Goal: Task Accomplishment & Management: Use online tool/utility

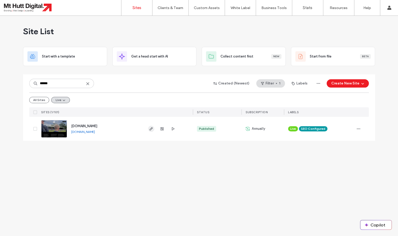
type input "******"
click at [151, 130] on use "button" at bounding box center [151, 128] width 3 height 3
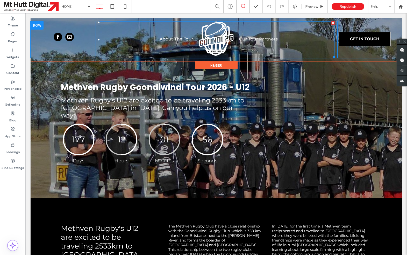
click at [218, 28] on link at bounding box center [215, 38] width 35 height 35
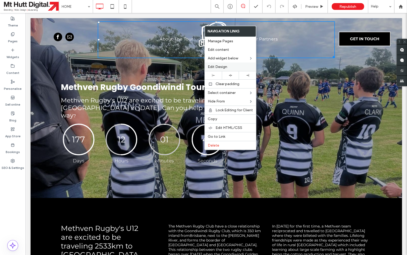
click at [218, 67] on span "Edit Design" at bounding box center [217, 66] width 19 height 4
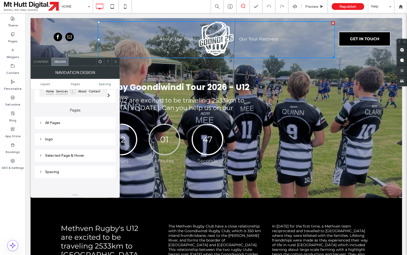
scroll to position [59, 0]
click at [58, 137] on div "logo" at bounding box center [75, 135] width 73 height 4
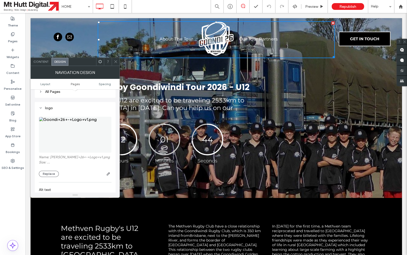
scroll to position [91, 0]
click at [52, 170] on button "Replace" at bounding box center [49, 168] width 20 height 6
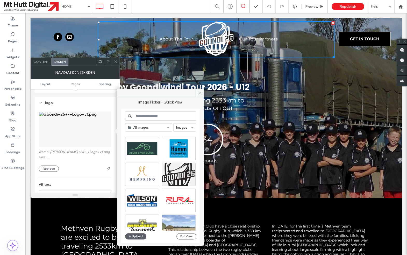
scroll to position [291, 0]
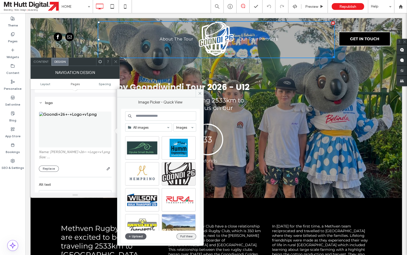
click at [188, 237] on button "Full View" at bounding box center [186, 236] width 20 height 6
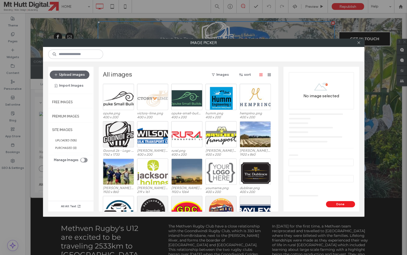
scroll to position [161, 0]
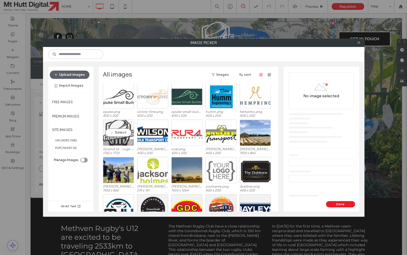
click at [116, 134] on div "Select" at bounding box center [118, 132] width 31 height 26
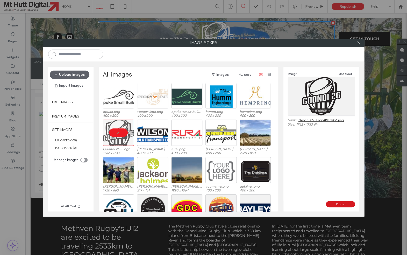
click at [335, 204] on button "Done" at bounding box center [340, 204] width 29 height 6
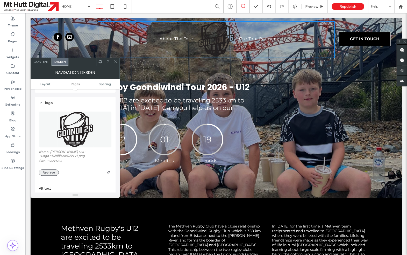
click at [52, 174] on button "Replace" at bounding box center [49, 172] width 20 height 6
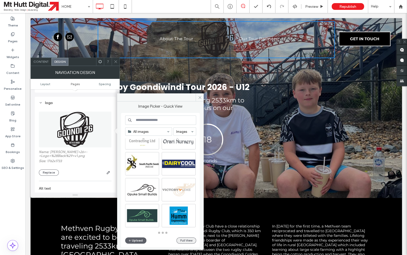
scroll to position [222, 0]
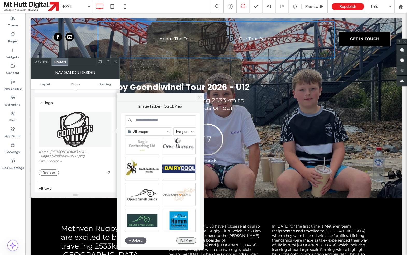
click at [182, 240] on button "Full View" at bounding box center [186, 240] width 20 height 6
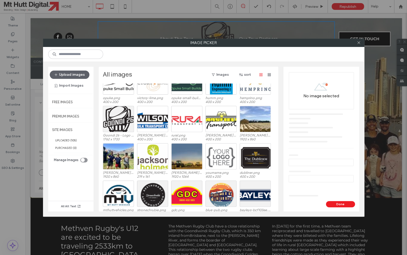
scroll to position [170, 0]
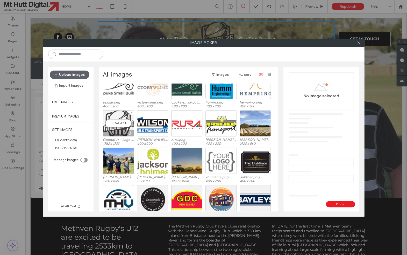
click at [123, 127] on div "Select" at bounding box center [118, 123] width 31 height 26
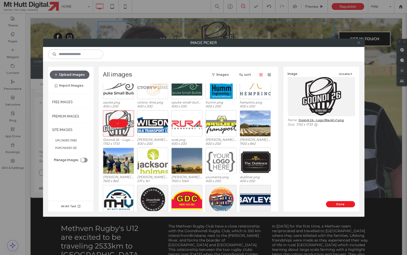
click at [357, 43] on icon at bounding box center [359, 43] width 4 height 4
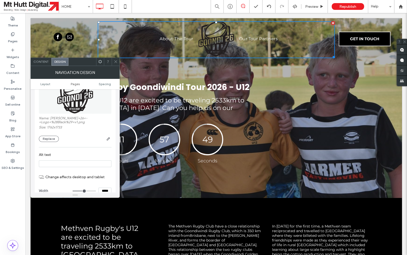
scroll to position [126, 0]
click at [50, 140] on button "Replace" at bounding box center [49, 137] width 20 height 6
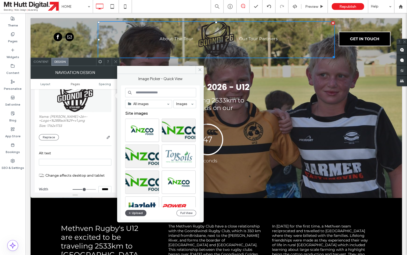
click at [135, 214] on button "Upload" at bounding box center [135, 213] width 21 height 6
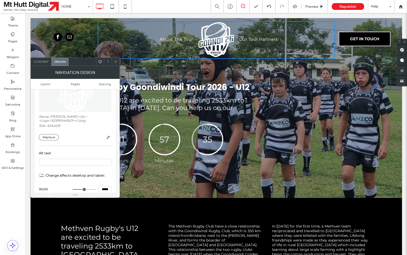
click at [116, 62] on icon at bounding box center [116, 62] width 4 height 4
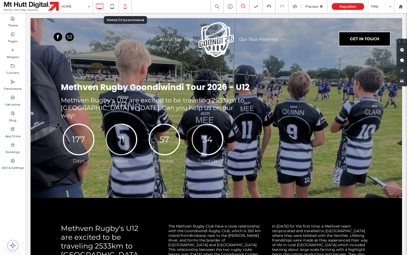
click at [125, 7] on icon at bounding box center [125, 6] width 10 height 10
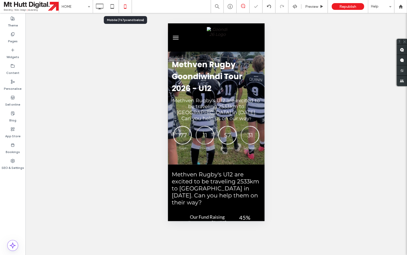
scroll to position [0, 0]
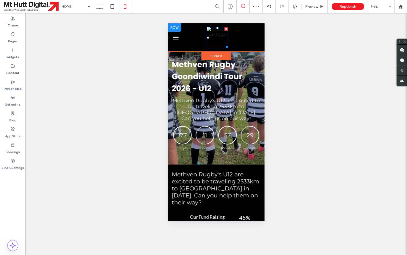
click at [217, 33] on img at bounding box center [217, 37] width 21 height 21
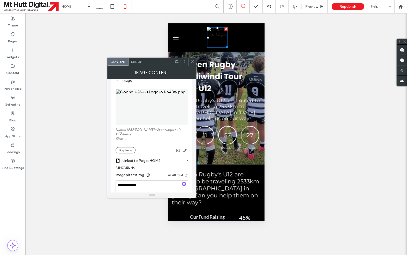
scroll to position [56, 0]
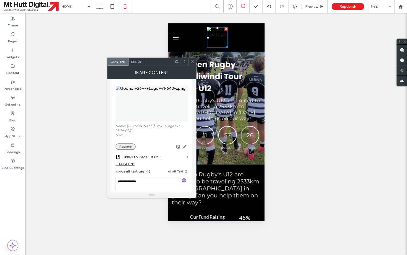
click at [130, 143] on button "Replace" at bounding box center [126, 146] width 20 height 6
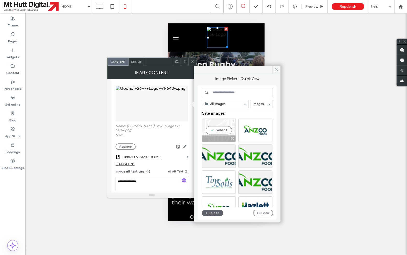
click at [218, 129] on div "Select" at bounding box center [219, 129] width 34 height 23
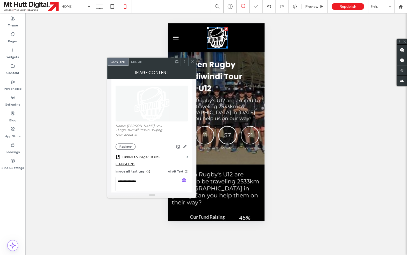
click at [192, 63] on icon at bounding box center [192, 62] width 4 height 4
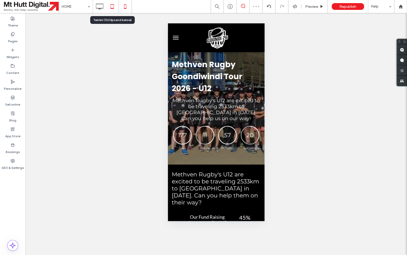
click at [111, 8] on icon at bounding box center [112, 6] width 10 height 10
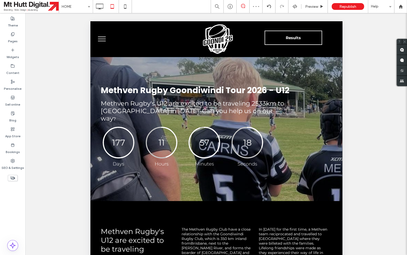
scroll to position [0, 0]
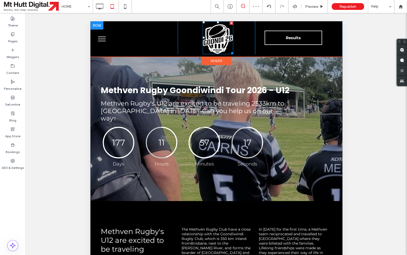
click at [211, 42] on img at bounding box center [217, 39] width 31 height 30
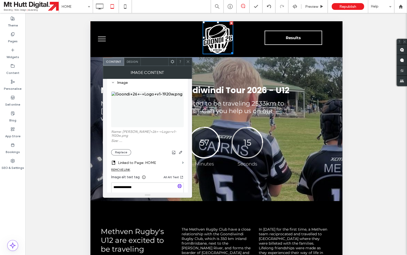
scroll to position [56, 0]
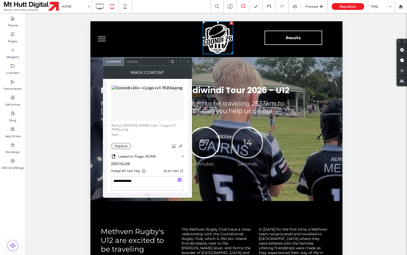
click at [123, 143] on button "Replace" at bounding box center [121, 146] width 20 height 6
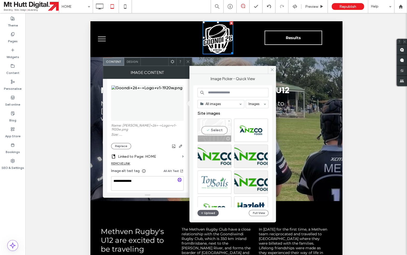
click at [219, 129] on div "Select" at bounding box center [214, 129] width 34 height 23
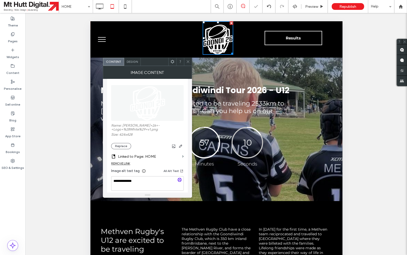
click at [188, 61] on icon at bounding box center [188, 62] width 4 height 4
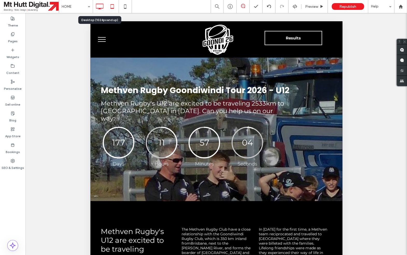
click at [101, 5] on icon at bounding box center [99, 6] width 10 height 10
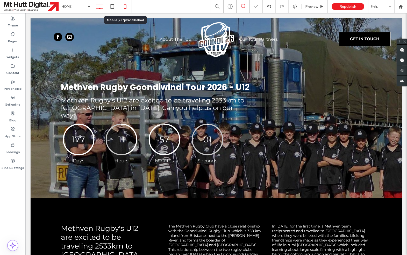
click at [126, 7] on icon at bounding box center [125, 6] width 10 height 10
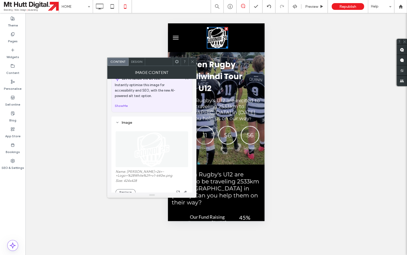
scroll to position [13, 0]
click at [194, 62] on icon at bounding box center [192, 62] width 4 height 4
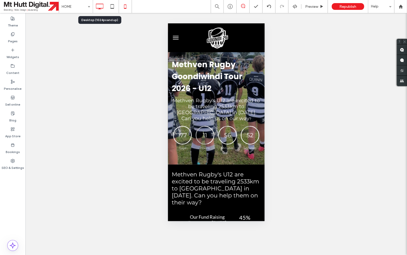
click at [101, 7] on icon at bounding box center [99, 6] width 10 height 10
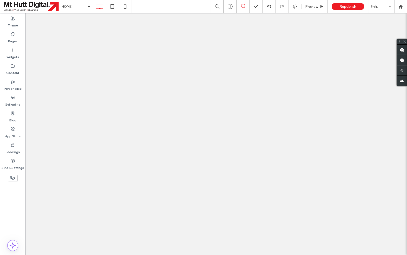
scroll to position [0, 0]
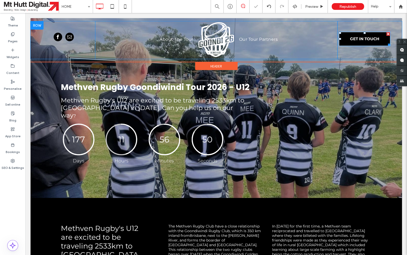
click at [357, 40] on span "GET IN TOUCH" at bounding box center [364, 38] width 29 height 13
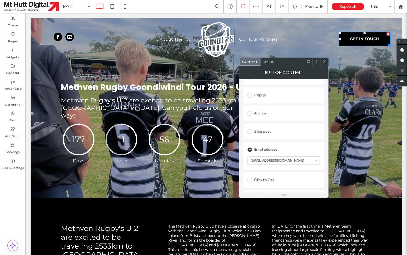
scroll to position [97, 0]
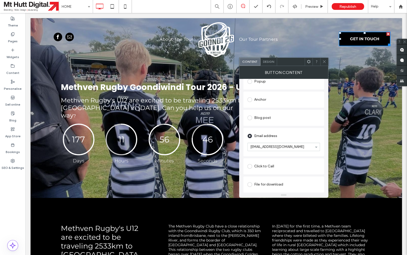
click at [323, 62] on icon at bounding box center [324, 62] width 4 height 4
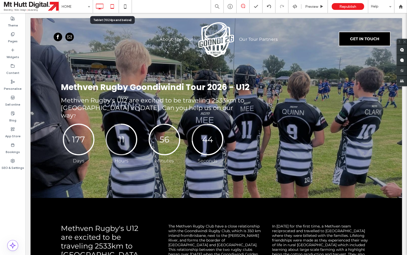
click at [113, 7] on icon at bounding box center [112, 6] width 10 height 10
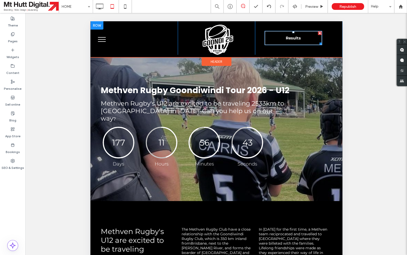
click at [280, 39] on link "Results" at bounding box center [293, 38] width 58 height 15
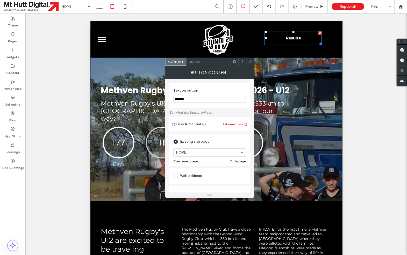
drag, startPoint x: 192, startPoint y: 100, endPoint x: 153, endPoint y: 88, distance: 41.1
click at [173, 96] on input "*******" at bounding box center [209, 99] width 73 height 7
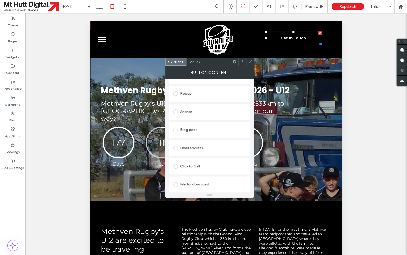
type input "**********"
click at [175, 148] on span at bounding box center [175, 148] width 5 height 5
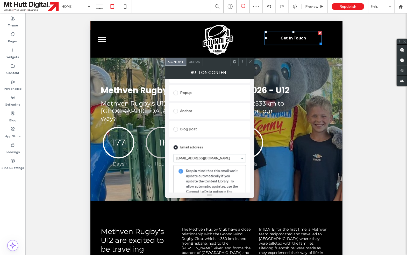
click at [251, 63] on icon at bounding box center [250, 62] width 4 height 4
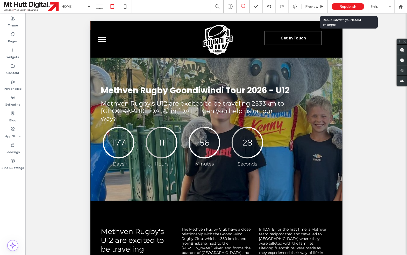
click at [352, 6] on span "Republish" at bounding box center [347, 6] width 17 height 4
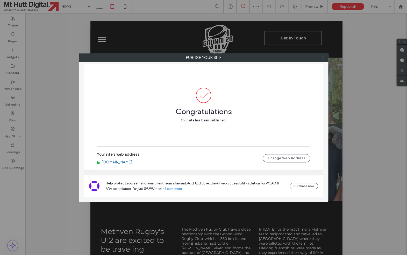
click at [324, 58] on icon at bounding box center [323, 57] width 4 height 4
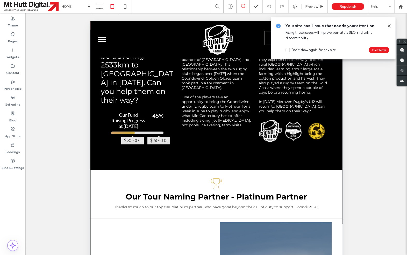
scroll to position [193, 0]
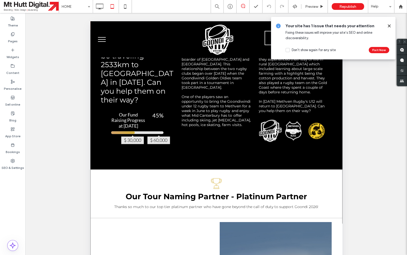
click at [357, 26] on use at bounding box center [389, 26] width 2 height 2
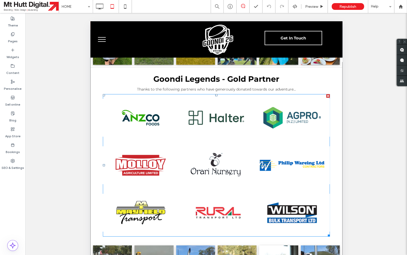
scroll to position [619, 0]
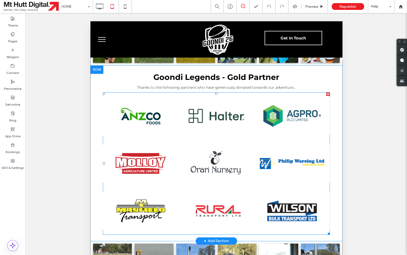
click at [143, 104] on link at bounding box center [140, 116] width 80 height 50
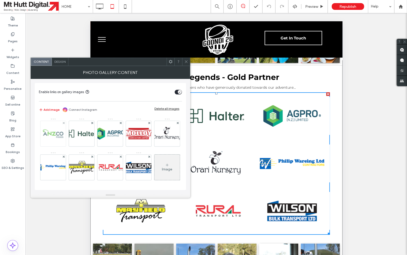
click at [60, 135] on img at bounding box center [52, 133] width 41 height 21
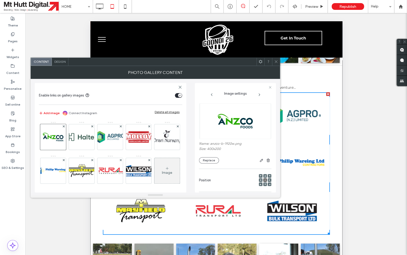
click at [278, 62] on div at bounding box center [276, 62] width 8 height 8
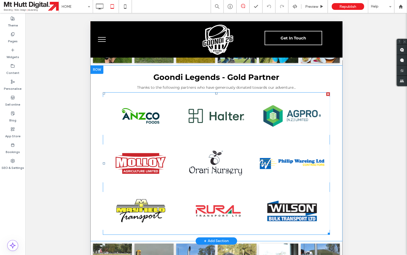
scroll to position [614, 0]
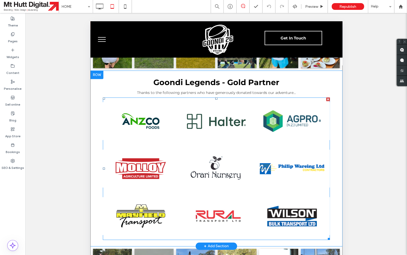
click at [238, 123] on link at bounding box center [216, 121] width 80 height 50
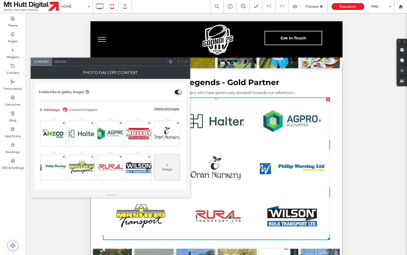
click at [163, 163] on div "Image" at bounding box center [166, 167] width 25 height 24
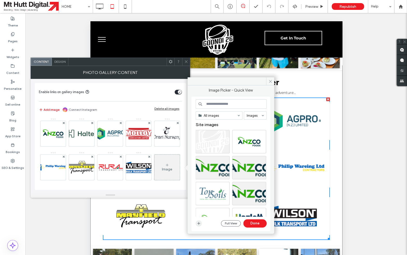
click at [200, 225] on icon "button" at bounding box center [199, 223] width 4 height 4
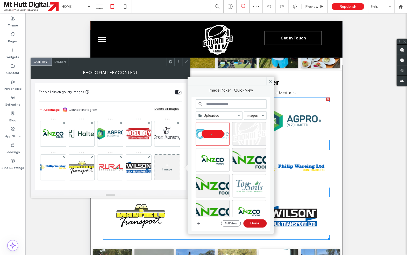
click at [262, 223] on button "Done" at bounding box center [254, 223] width 23 height 8
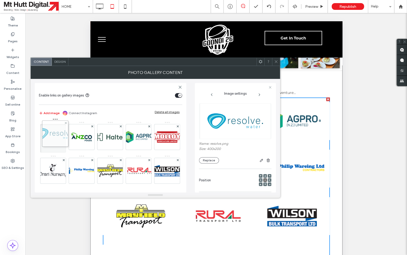
drag, startPoint x: 169, startPoint y: 175, endPoint x: 56, endPoint y: 138, distance: 119.1
click at [56, 138] on div "Image" at bounding box center [110, 171] width 143 height 101
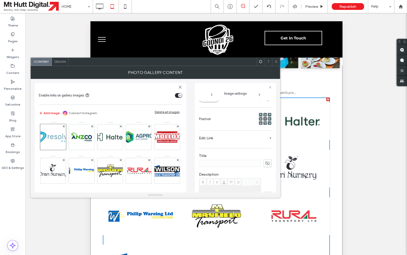
scroll to position [64, 0]
click at [211, 136] on label "Edit Link" at bounding box center [233, 135] width 69 height 10
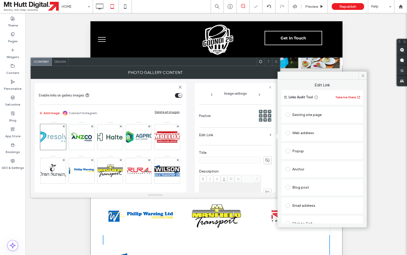
click at [291, 133] on label at bounding box center [288, 132] width 7 height 5
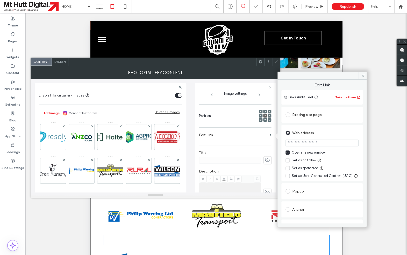
click at [295, 144] on input "url" at bounding box center [321, 142] width 73 height 7
paste input "**********"
type input "**********"
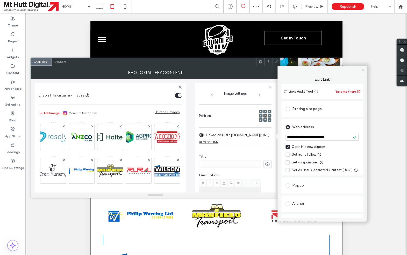
click at [357, 69] on icon at bounding box center [363, 70] width 4 height 4
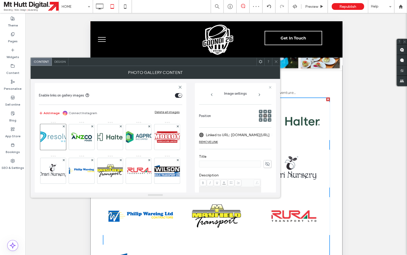
click at [276, 62] on icon at bounding box center [276, 62] width 4 height 4
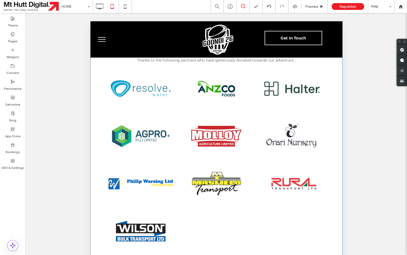
scroll to position [643, 0]
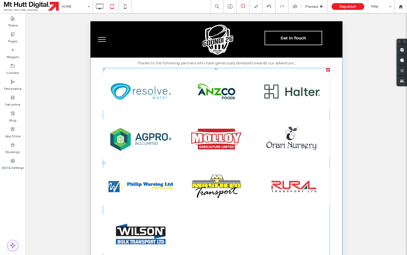
click at [150, 127] on link at bounding box center [140, 139] width 80 height 50
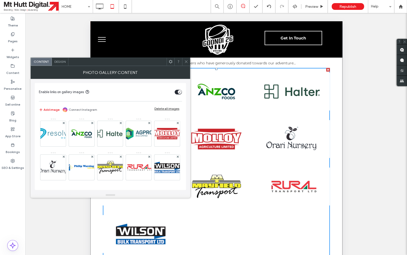
click at [61, 62] on span "Design" at bounding box center [59, 62] width 11 height 4
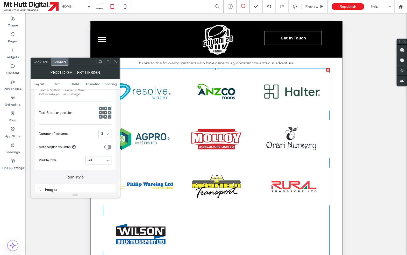
scroll to position [112, 0]
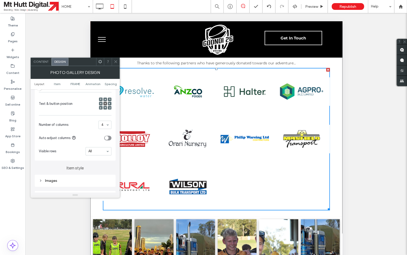
click at [116, 62] on icon at bounding box center [116, 62] width 4 height 4
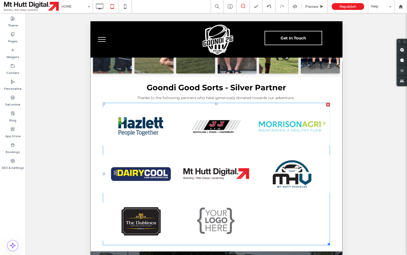
scroll to position [946, 0]
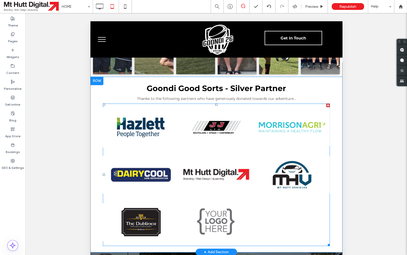
click at [147, 109] on link at bounding box center [140, 127] width 80 height 50
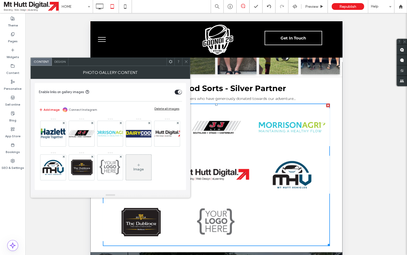
click at [65, 60] on span "Design" at bounding box center [59, 62] width 11 height 4
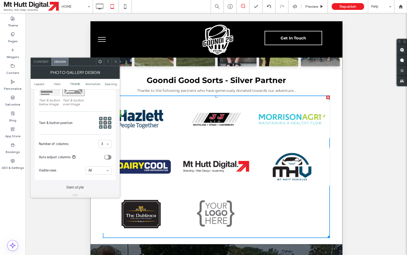
scroll to position [125, 0]
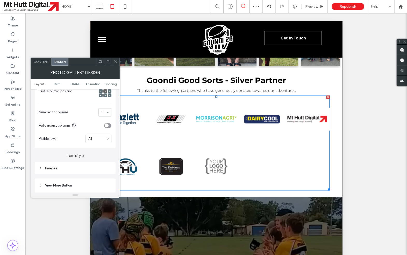
click at [116, 61] on use at bounding box center [115, 61] width 3 height 3
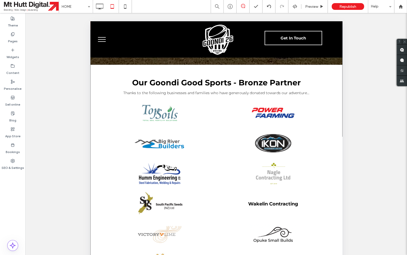
scroll to position [1267, 0]
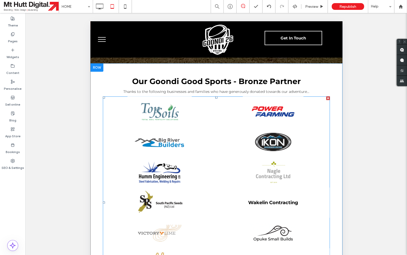
click at [163, 127] on link at bounding box center [159, 142] width 113 height 30
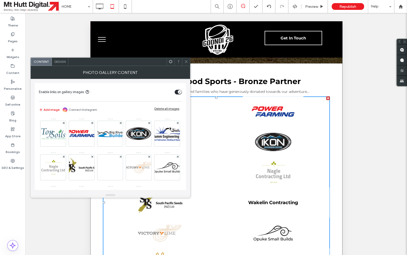
scroll to position [35, 0]
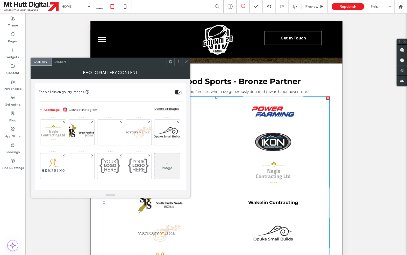
click at [167, 163] on use at bounding box center [167, 163] width 3 height 3
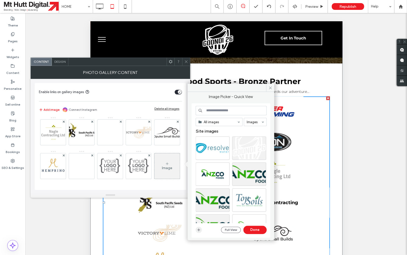
click at [200, 230] on icon "button" at bounding box center [199, 229] width 4 height 4
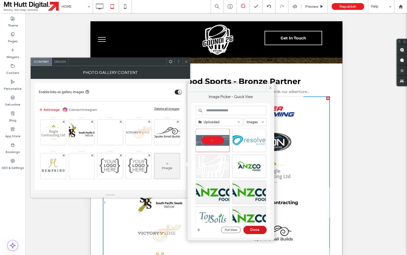
click at [256, 231] on button "Done" at bounding box center [254, 229] width 23 height 8
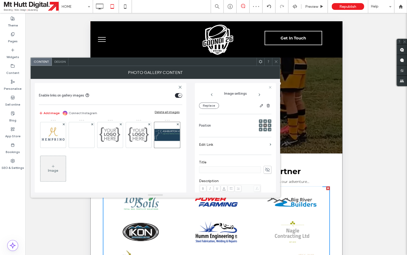
scroll to position [55, 0]
click at [210, 146] on label "Edit Link" at bounding box center [233, 144] width 69 height 10
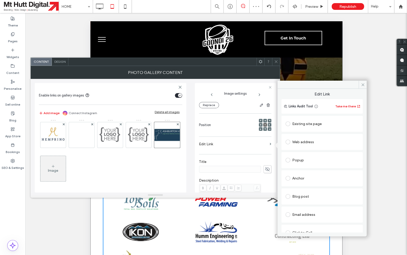
click at [286, 143] on span at bounding box center [287, 141] width 5 height 5
click at [296, 152] on input "url" at bounding box center [321, 151] width 73 height 7
paste input "**********"
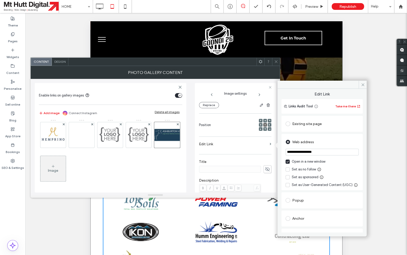
type input "**********"
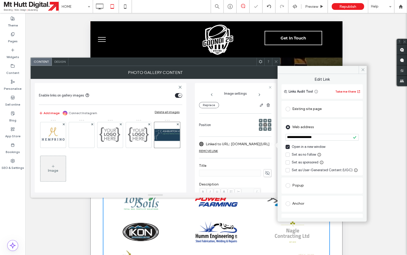
click at [276, 61] on icon at bounding box center [276, 62] width 4 height 4
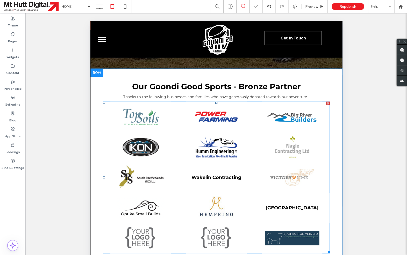
scroll to position [1267, 0]
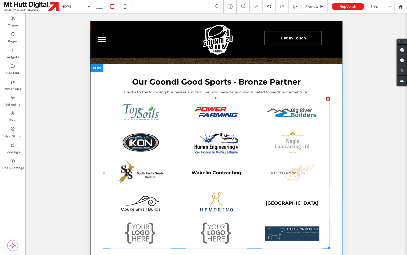
click at [203, 129] on link at bounding box center [216, 142] width 80 height 32
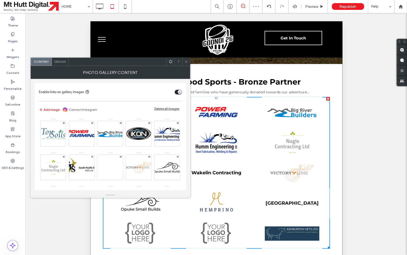
click at [61, 62] on span "Design" at bounding box center [59, 62] width 11 height 4
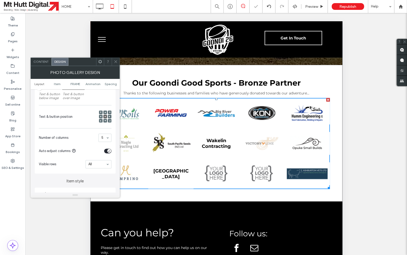
scroll to position [1178, 0]
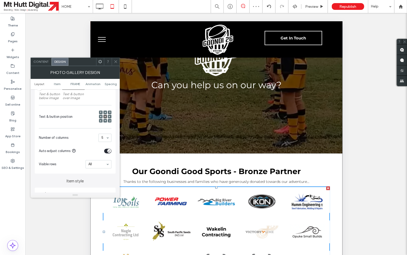
click at [116, 61] on icon at bounding box center [116, 62] width 4 height 4
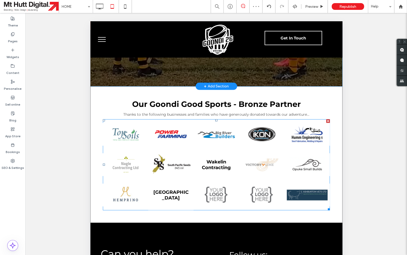
scroll to position [1251, 0]
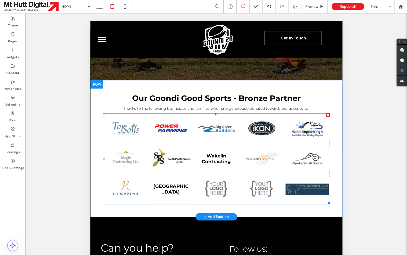
click at [295, 173] on link at bounding box center [307, 189] width 48 height 32
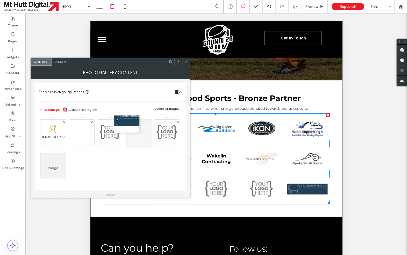
scroll to position [1, 0]
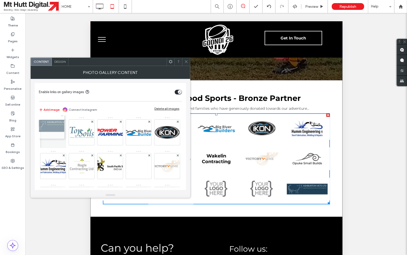
drag, startPoint x: 168, startPoint y: 135, endPoint x: 51, endPoint y: 129, distance: 117.0
click at [51, 129] on div "Image" at bounding box center [110, 184] width 142 height 135
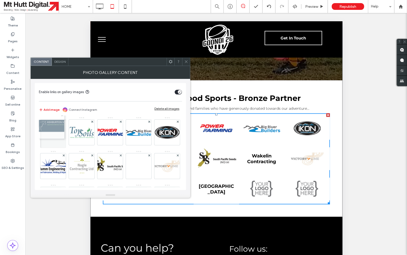
scroll to position [1178, 0]
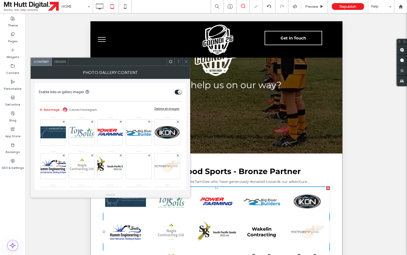
click at [187, 61] on icon at bounding box center [186, 62] width 4 height 4
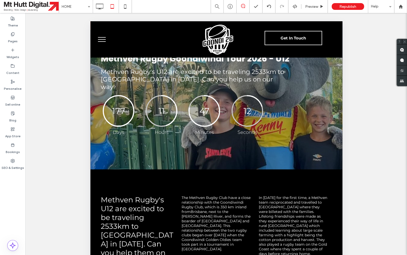
scroll to position [0, 0]
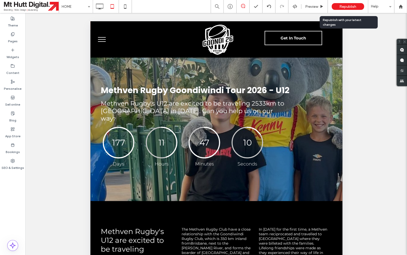
click at [346, 7] on span "Republish" at bounding box center [347, 6] width 17 height 4
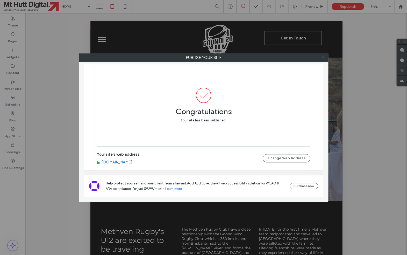
click at [324, 60] on span at bounding box center [323, 58] width 4 height 8
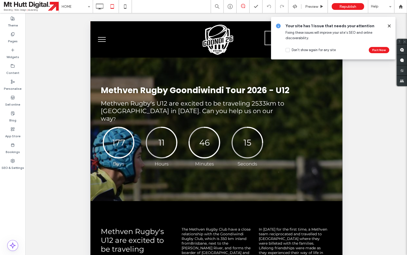
click at [357, 26] on use at bounding box center [389, 26] width 2 height 2
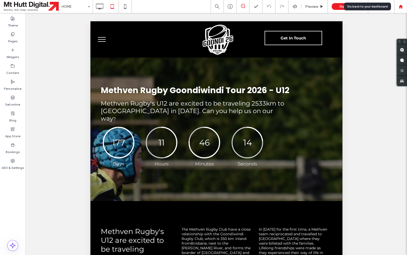
click at [357, 6] on use at bounding box center [400, 6] width 4 height 4
